Goal: Book appointment/travel/reservation

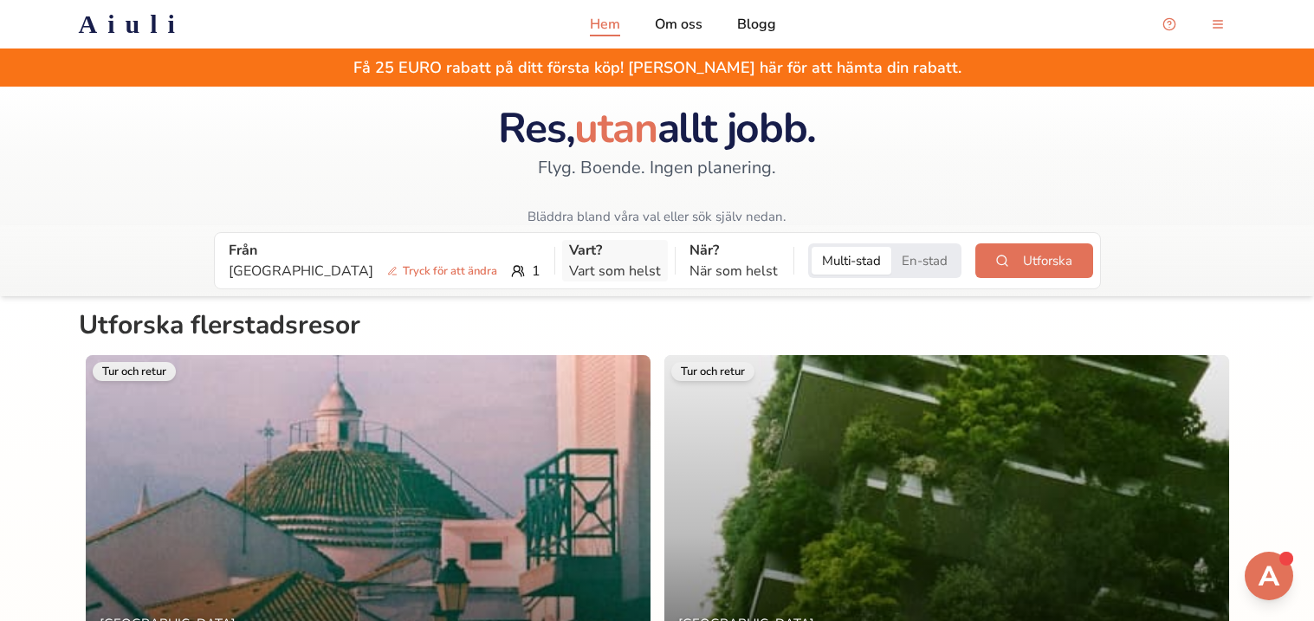
click at [569, 268] on p "Vart som helst" at bounding box center [615, 271] width 92 height 21
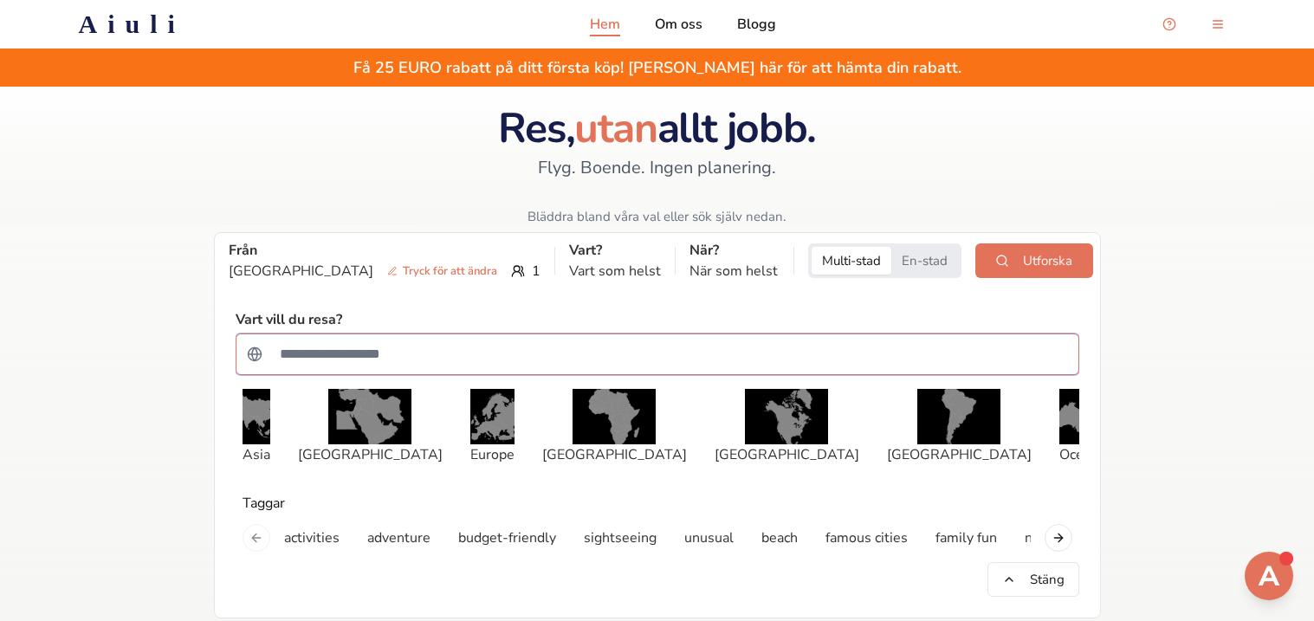
click at [519, 352] on input "Sök efter ett land" at bounding box center [668, 354] width 799 height 35
type input "*******"
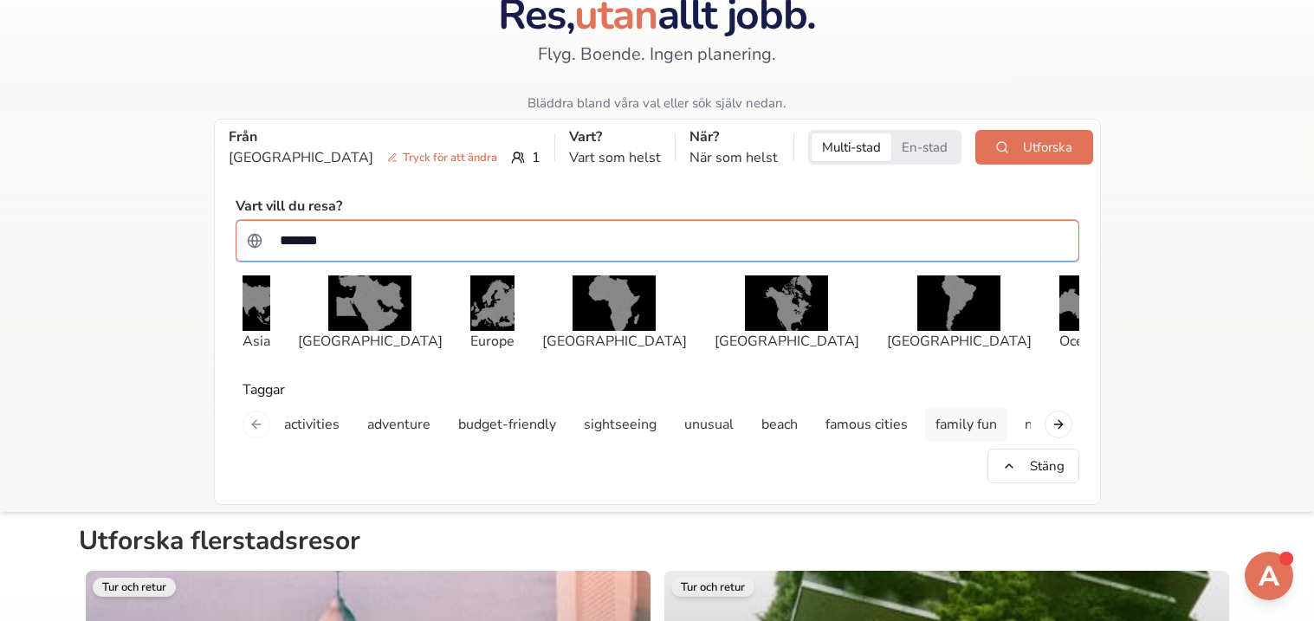
scroll to position [119, 0]
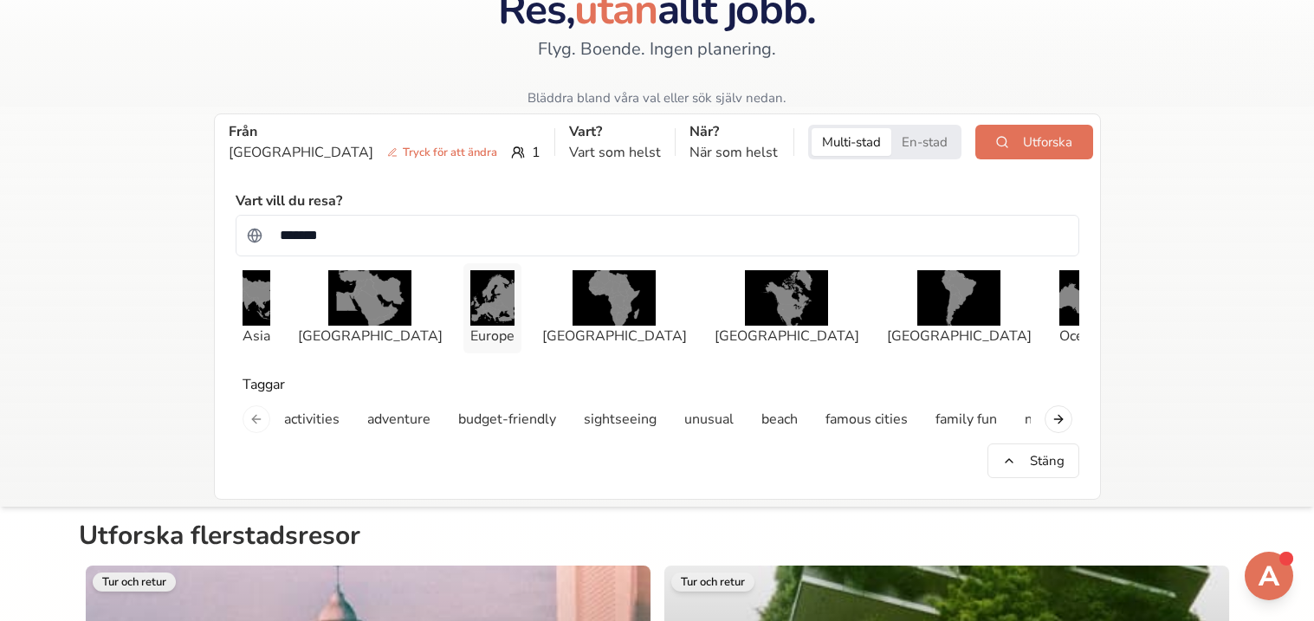
click at [475, 315] on img "button" at bounding box center [492, 297] width 44 height 55
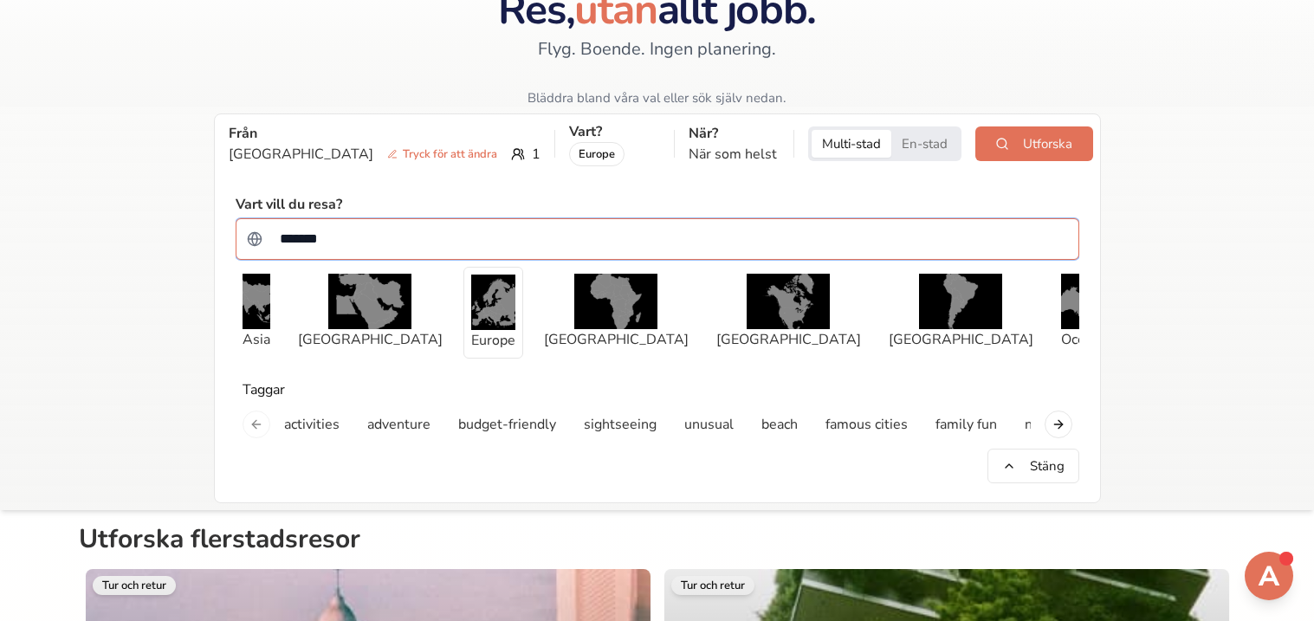
click at [429, 235] on input "*******" at bounding box center [668, 239] width 799 height 35
click at [498, 229] on input "*******" at bounding box center [668, 239] width 799 height 35
click at [704, 140] on p "När?" at bounding box center [734, 133] width 91 height 21
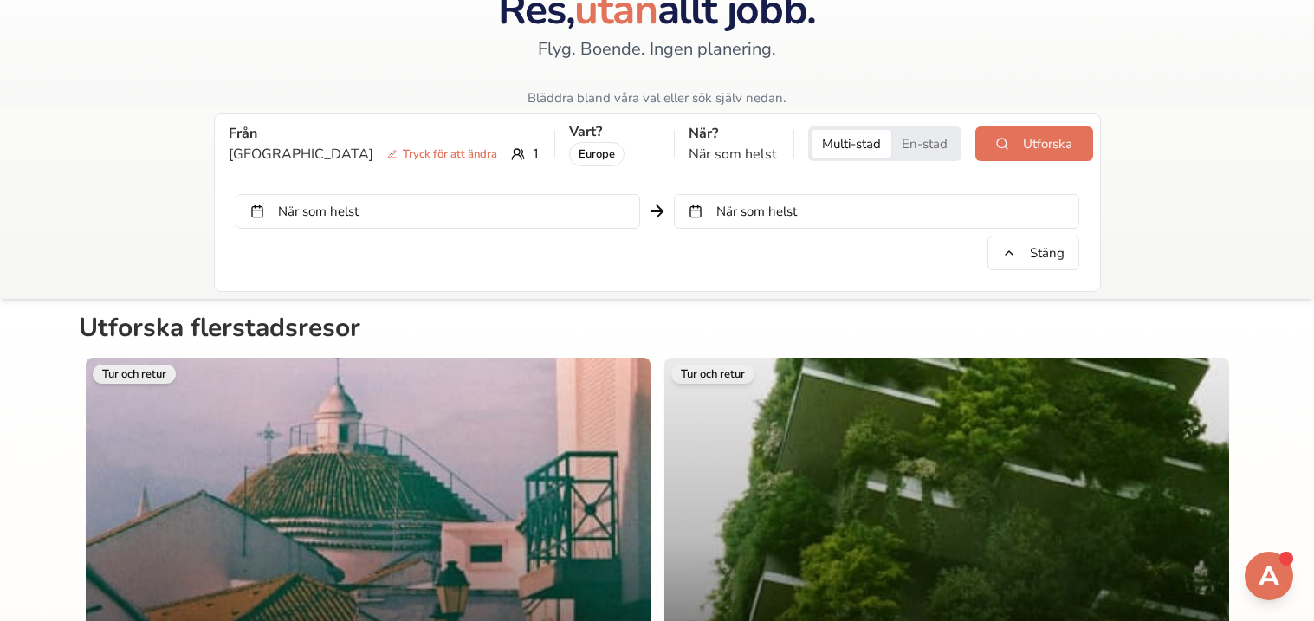
click at [616, 203] on button "När som helst" at bounding box center [438, 211] width 405 height 35
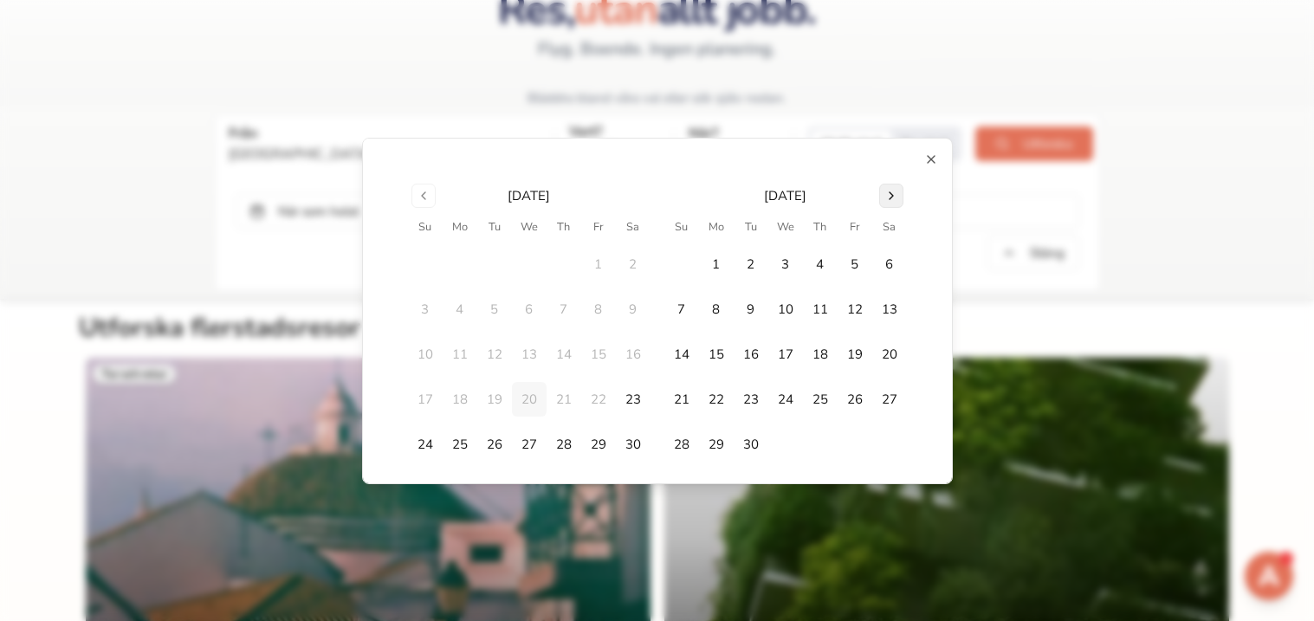
click at [886, 204] on button "Go to next month" at bounding box center [891, 196] width 24 height 24
click at [893, 192] on button "Go to next month" at bounding box center [891, 196] width 24 height 24
click at [570, 406] on button "25" at bounding box center [564, 399] width 35 height 35
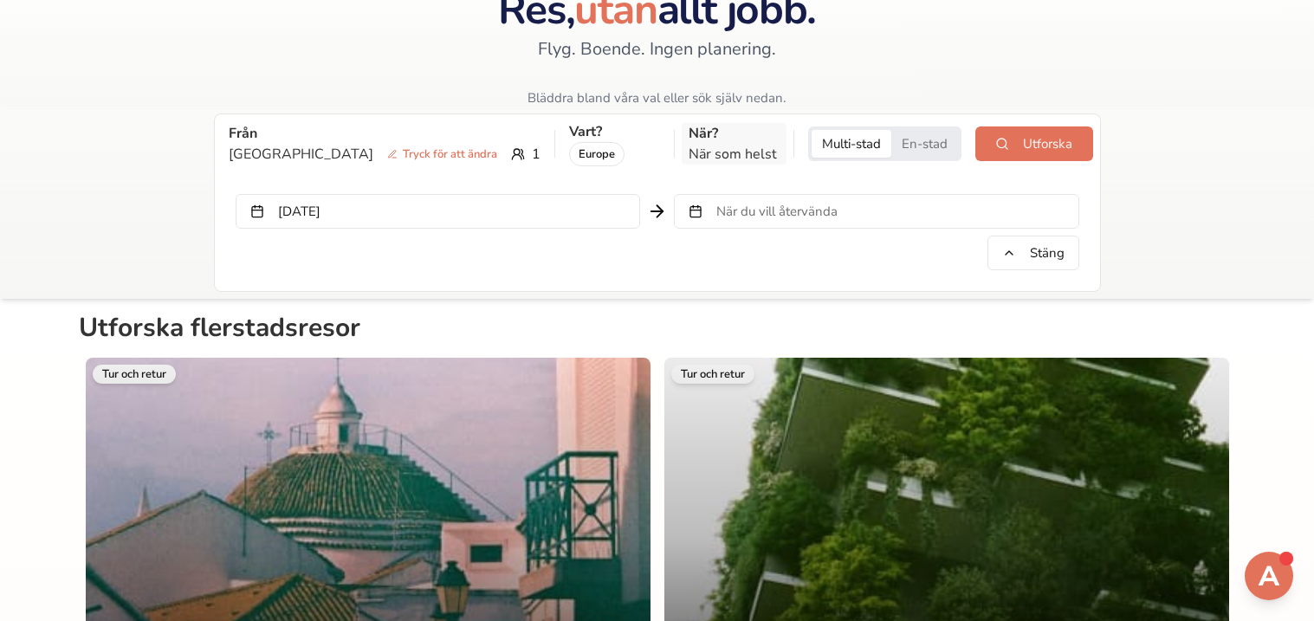
click at [690, 151] on p "När som helst" at bounding box center [734, 154] width 91 height 21
click at [689, 146] on p "När som helst" at bounding box center [734, 154] width 91 height 21
click at [710, 148] on p "När som helst" at bounding box center [734, 154] width 91 height 21
click at [689, 129] on p "När?" at bounding box center [734, 133] width 91 height 21
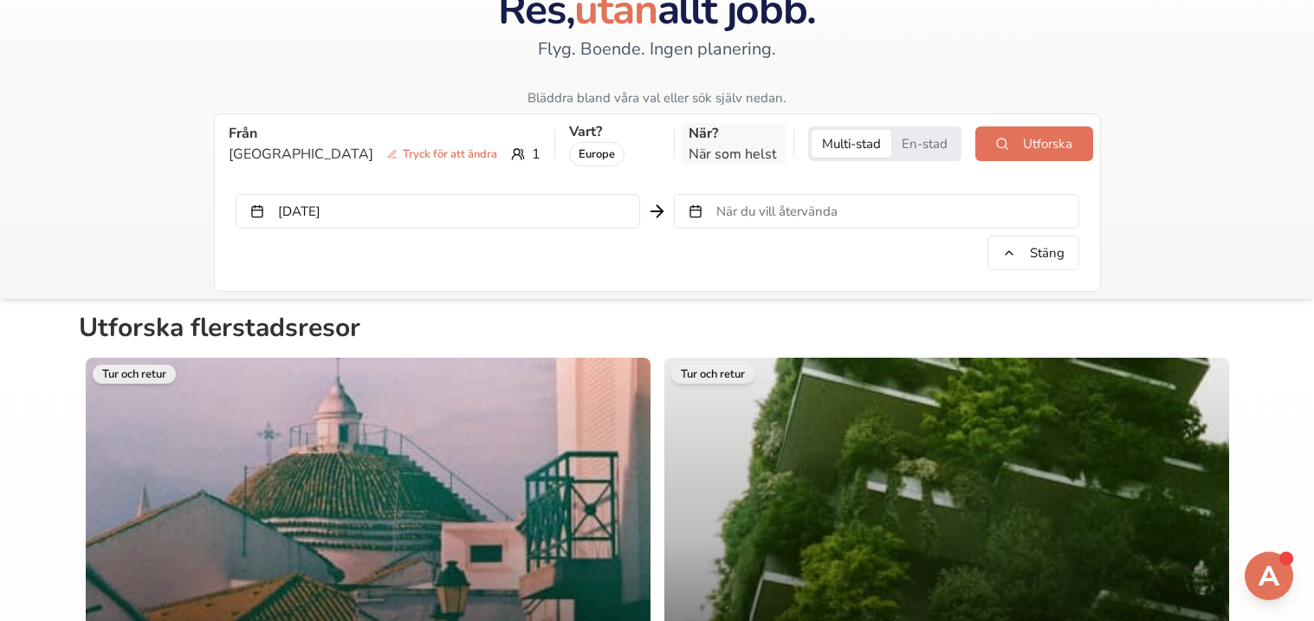
click at [689, 129] on p "När?" at bounding box center [734, 133] width 91 height 21
click at [749, 211] on span "När du vill återvända" at bounding box center [777, 211] width 121 height 17
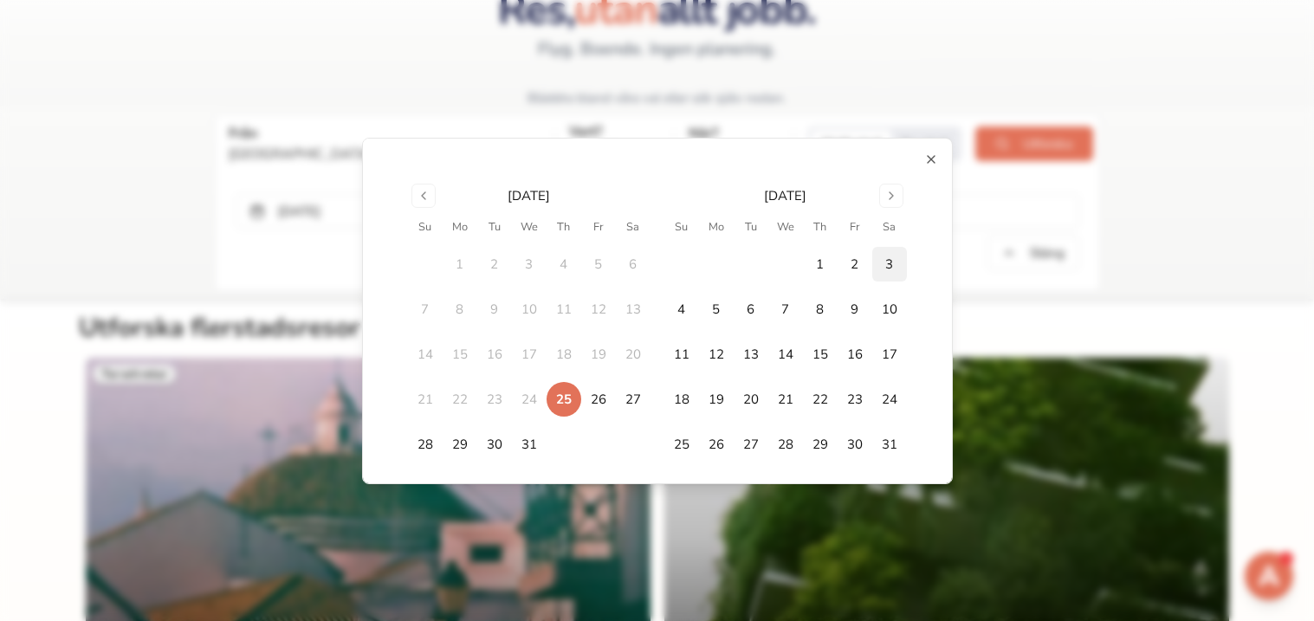
click at [880, 266] on button "3" at bounding box center [890, 264] width 35 height 35
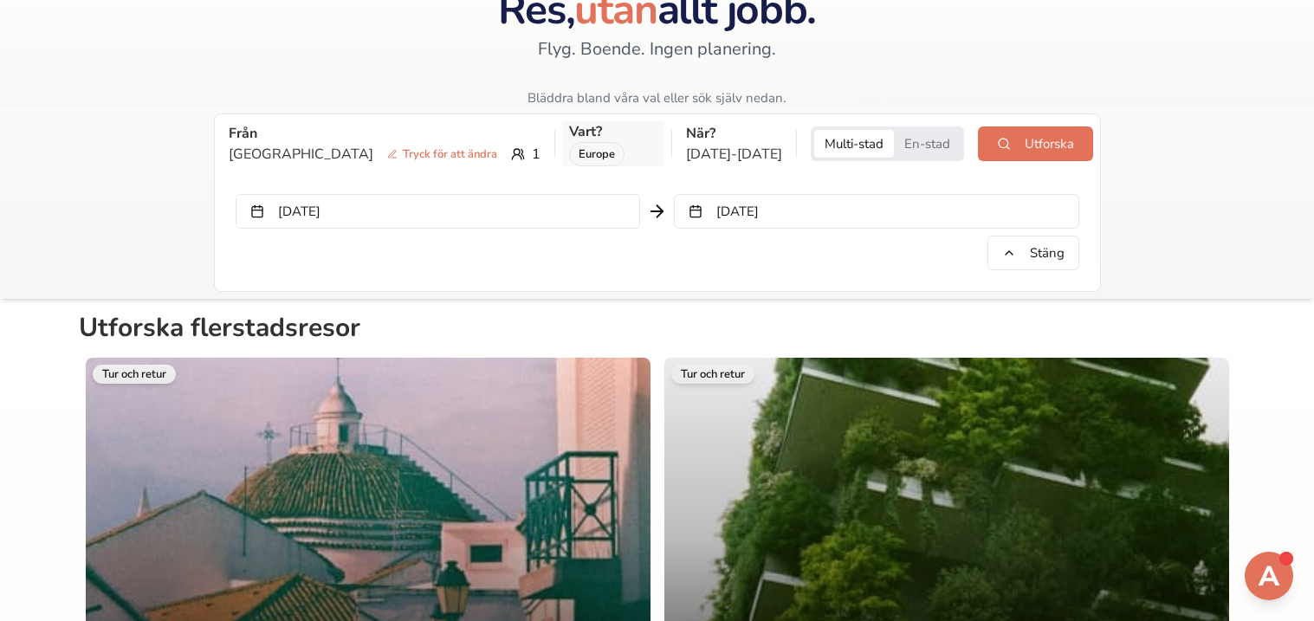
click at [569, 146] on div "Europe" at bounding box center [596, 154] width 55 height 24
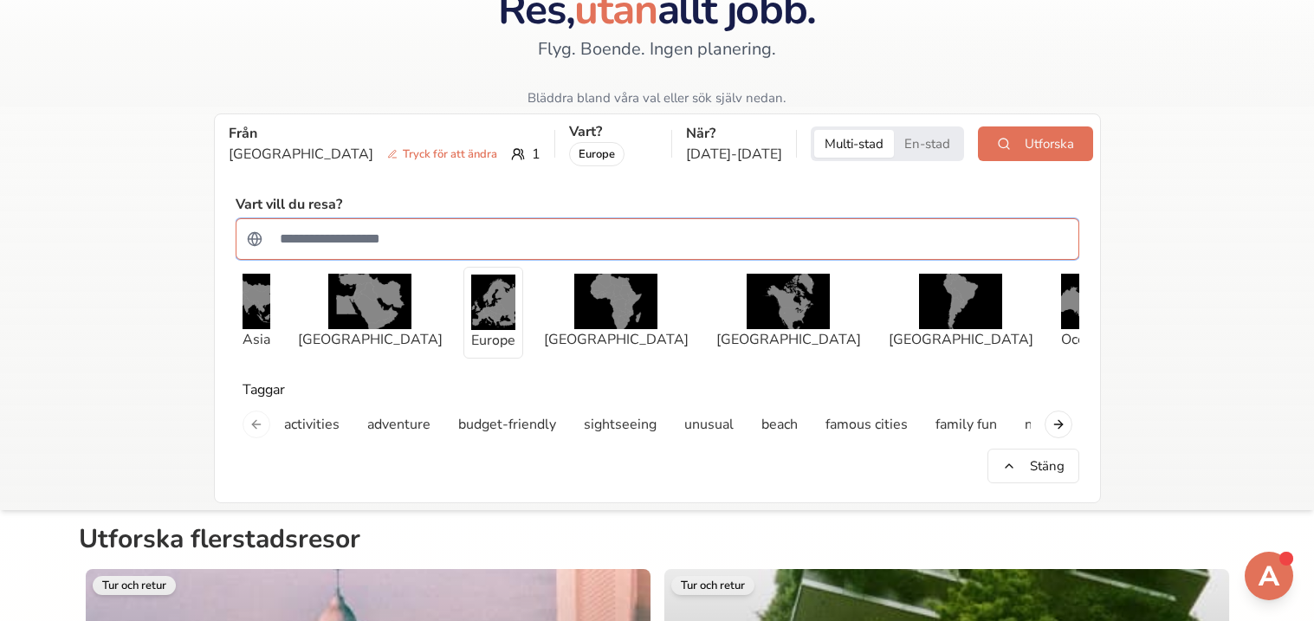
click at [537, 235] on input "Sök efter ett land" at bounding box center [668, 239] width 799 height 35
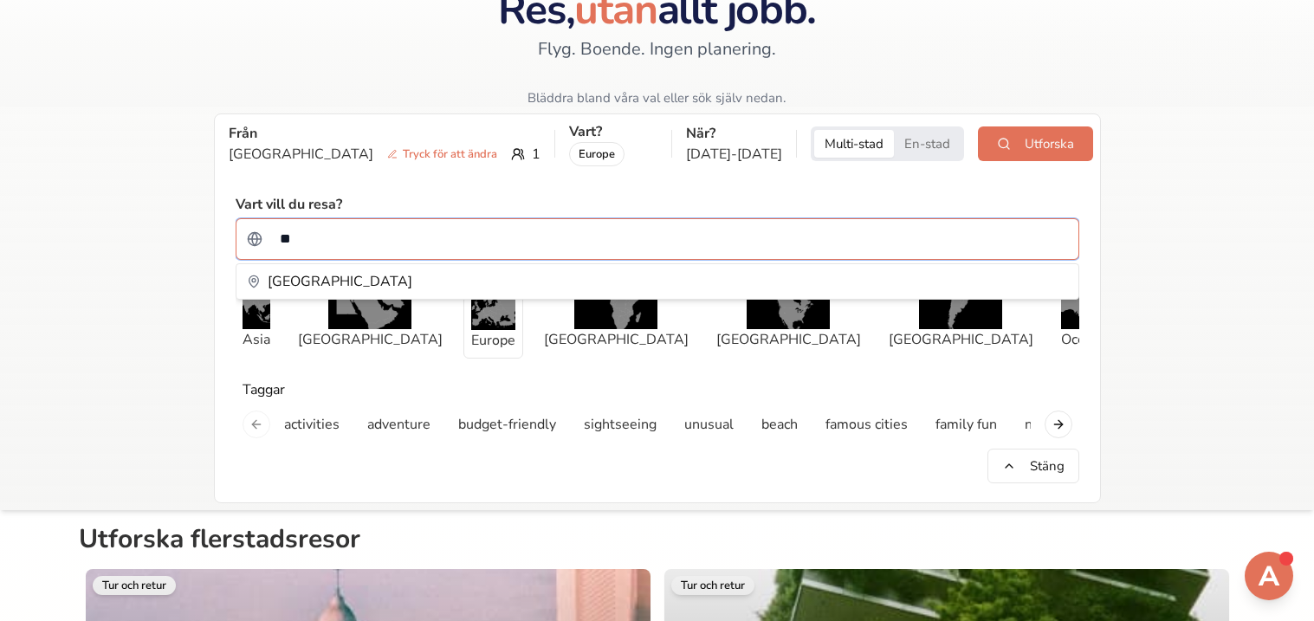
type input "***"
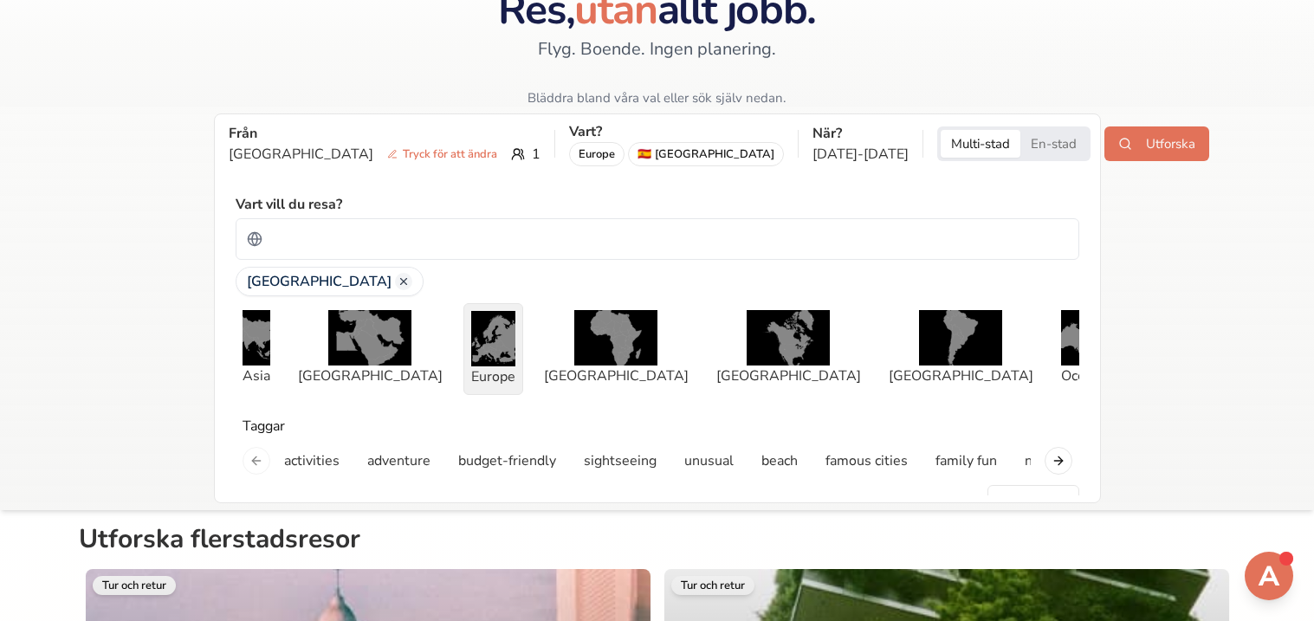
click at [471, 326] on img "button" at bounding box center [493, 338] width 44 height 55
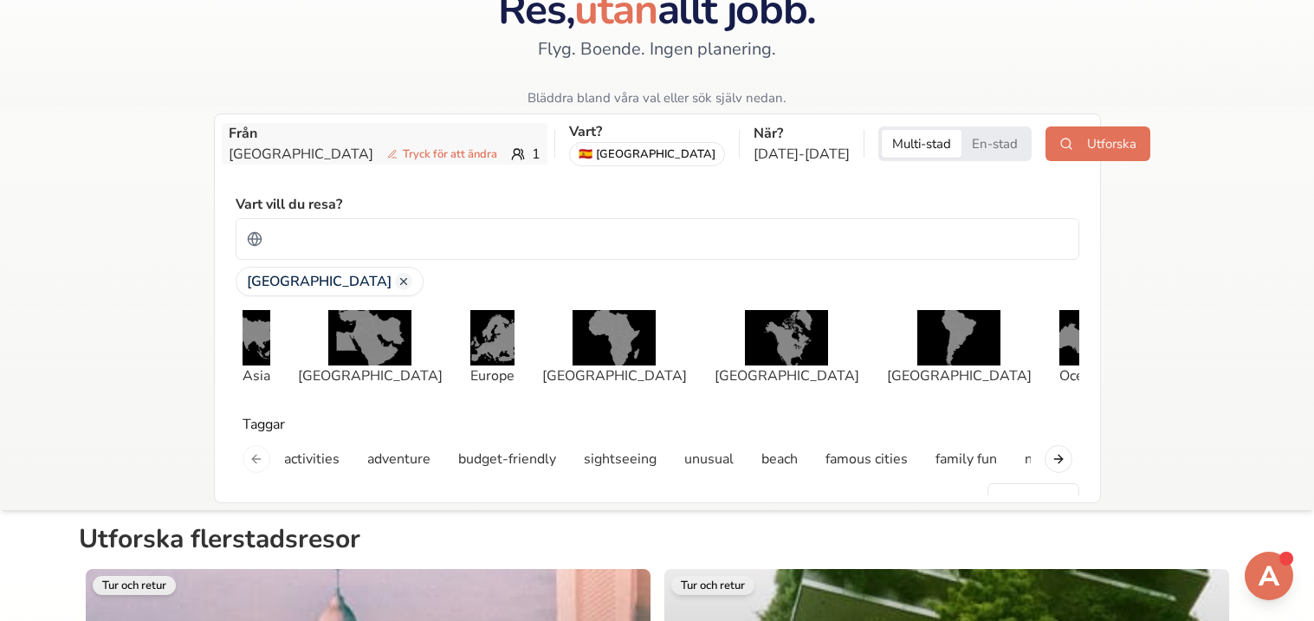
click at [399, 147] on span "Tryck för att ändra" at bounding box center [442, 154] width 124 height 17
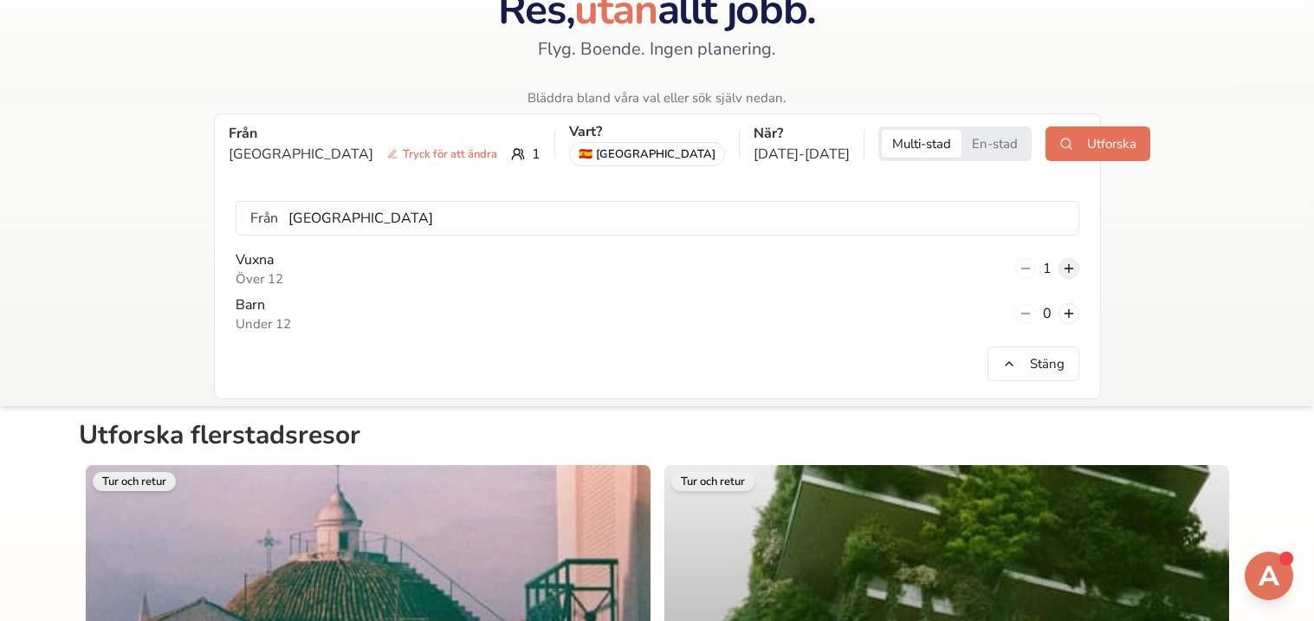
click at [1068, 270] on button at bounding box center [1069, 268] width 21 height 21
click at [1048, 152] on button "Utforska" at bounding box center [1098, 144] width 105 height 35
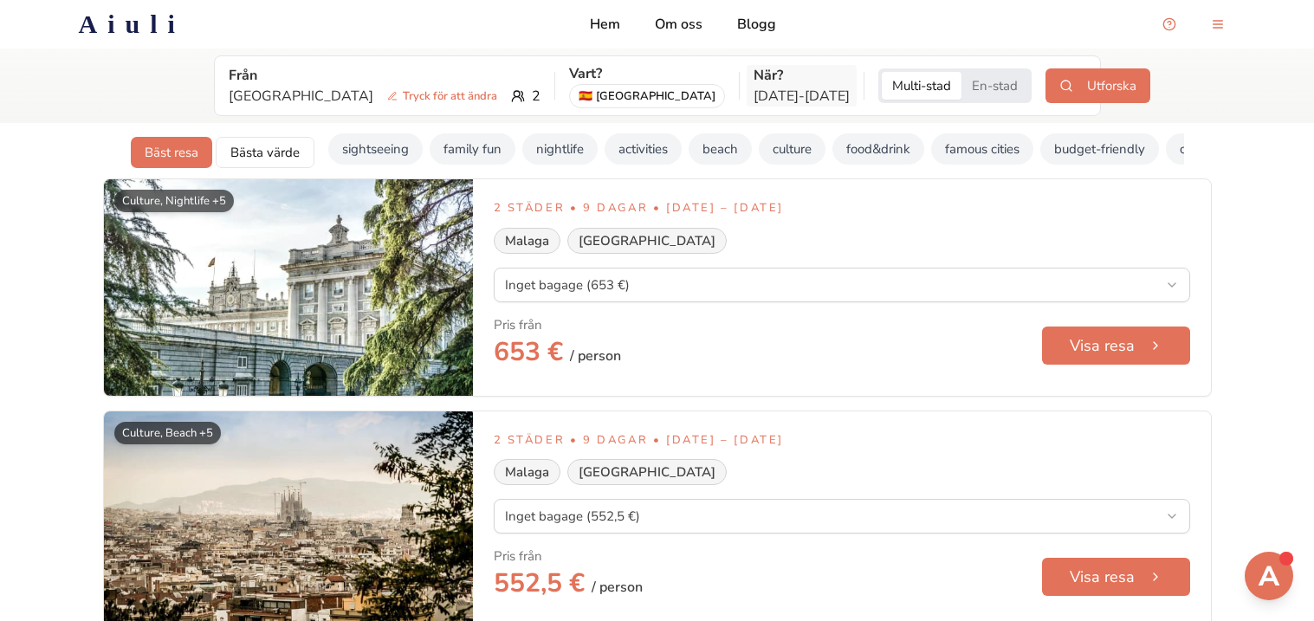
click at [754, 86] on p "[DATE] - [DATE]" at bounding box center [802, 96] width 96 height 21
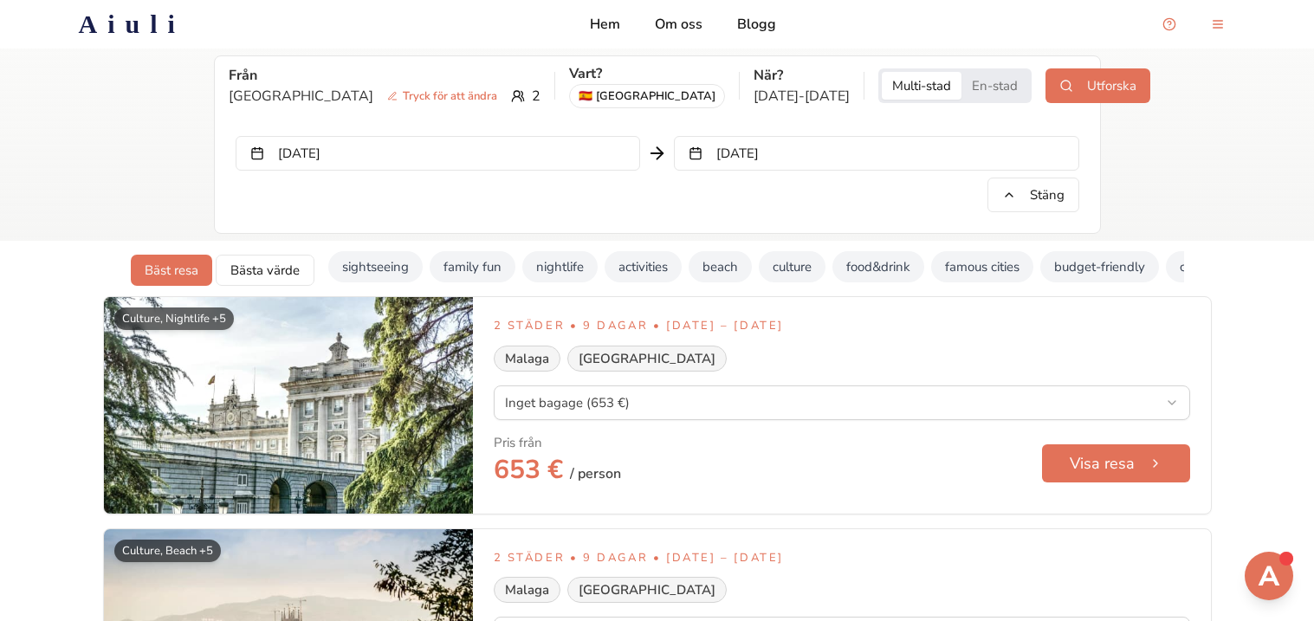
click at [594, 154] on button "[DATE]" at bounding box center [438, 153] width 405 height 35
